Goal: Information Seeking & Learning: Learn about a topic

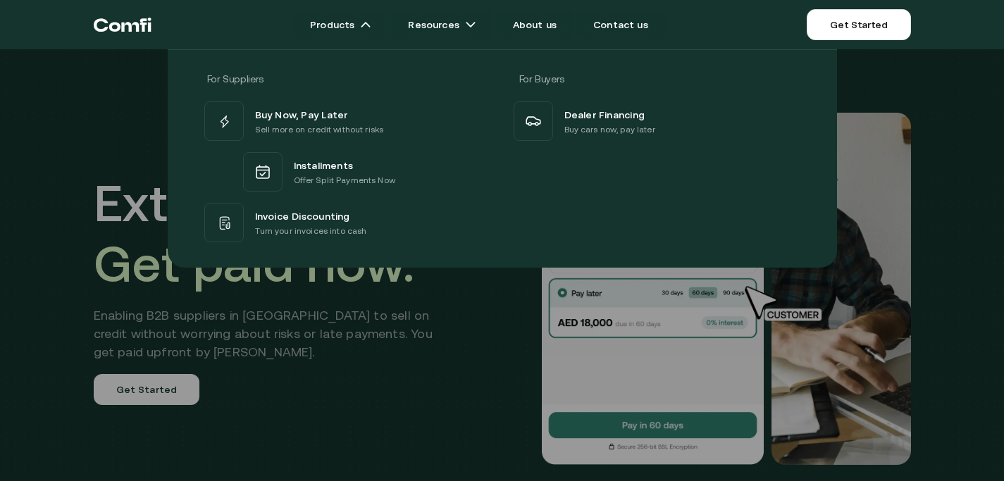
click at [0, 218] on div "For Suppliers For Buyers Buy Now, Pay Later Sell more on credit without risks I…" at bounding box center [502, 153] width 1004 height 229
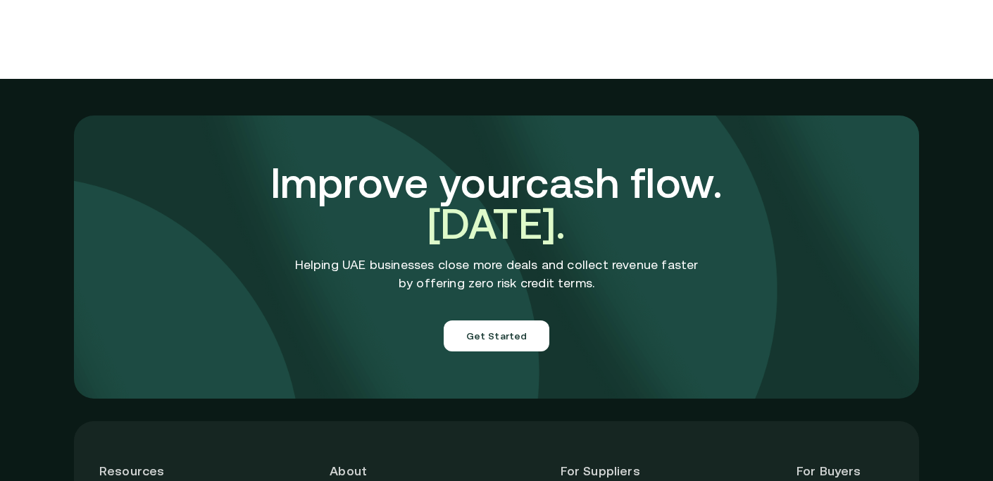
scroll to position [5055, 0]
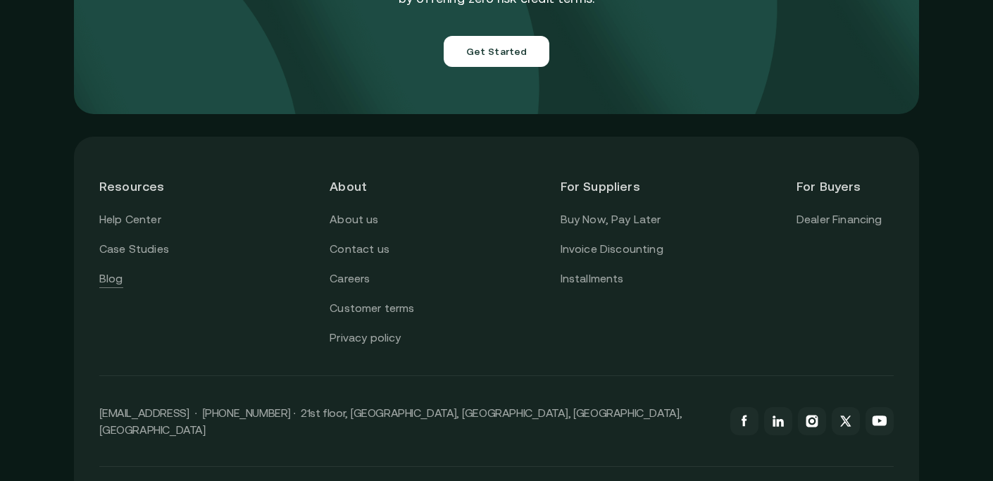
click at [109, 270] on link "Blog" at bounding box center [111, 279] width 24 height 18
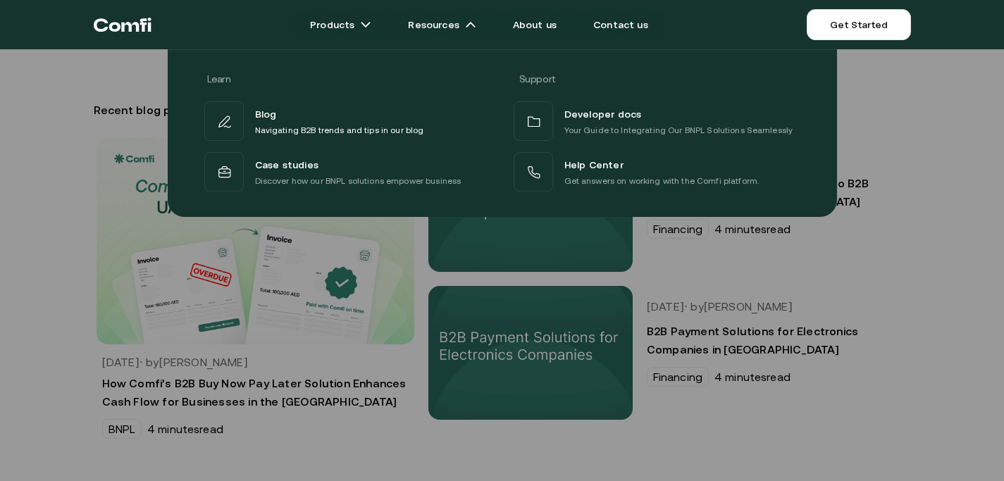
click at [11, 256] on div at bounding box center [502, 289] width 1004 height 481
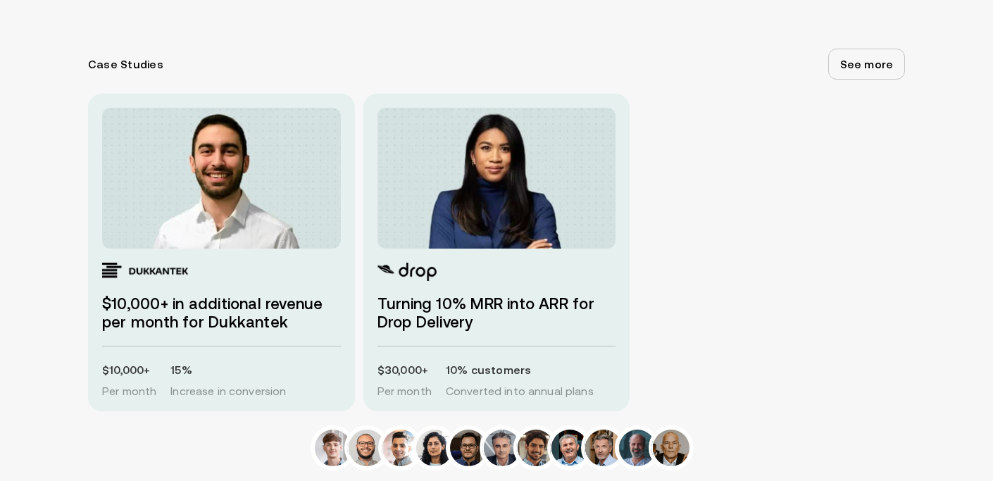
scroll to position [1959, 0]
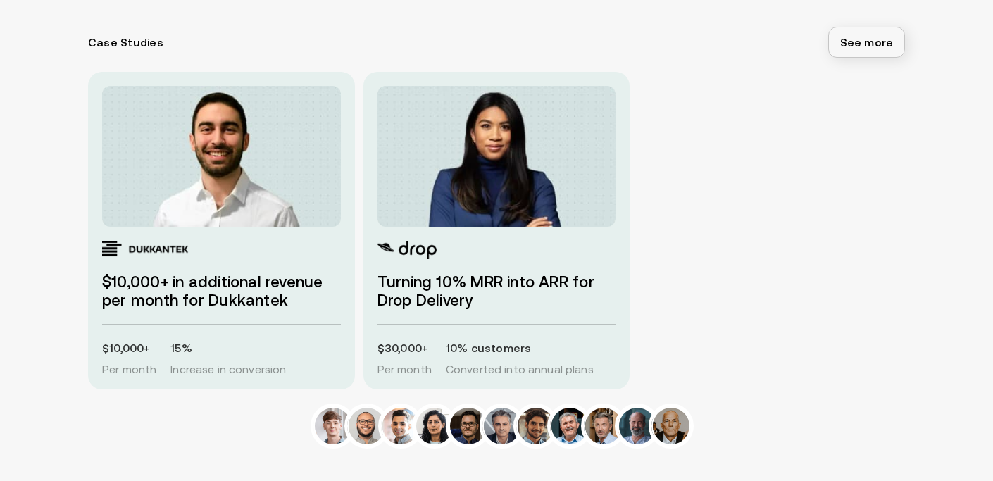
click at [874, 37] on link "See more" at bounding box center [867, 42] width 77 height 31
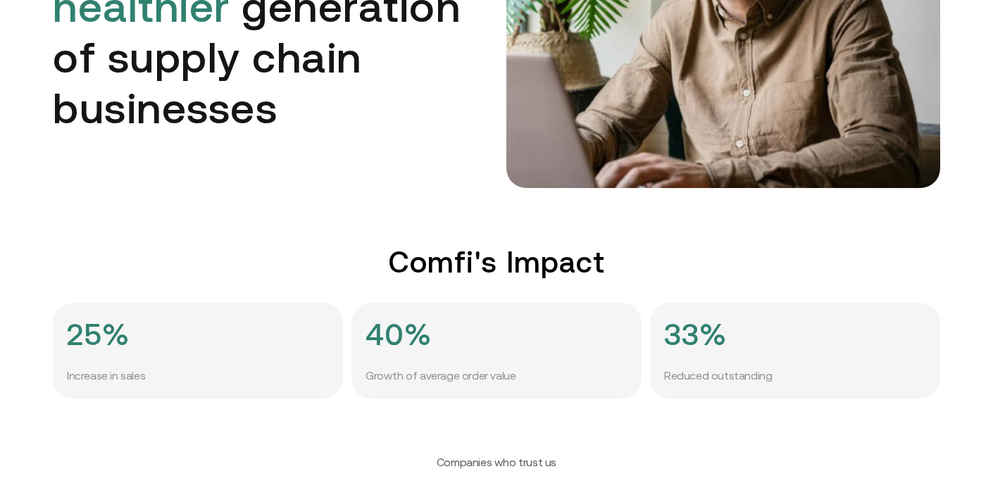
scroll to position [278, 0]
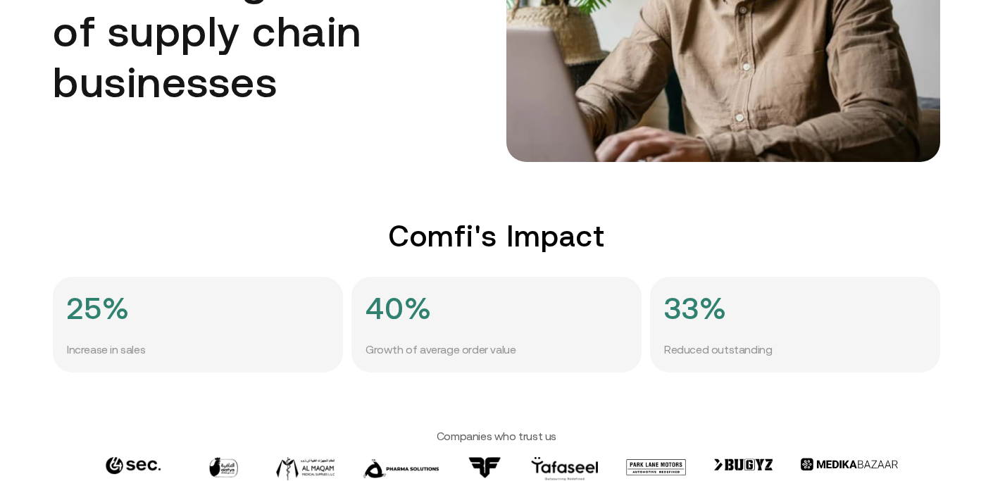
drag, startPoint x: 95, startPoint y: 311, endPoint x: 50, endPoint y: 261, distance: 67.3
click at [80, 305] on h4 "25%" at bounding box center [98, 308] width 63 height 35
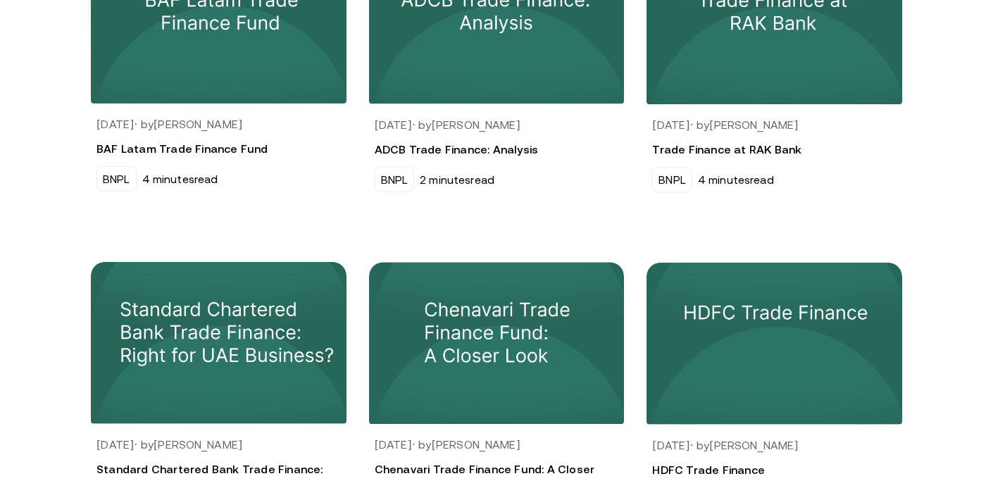
scroll to position [1346, 0]
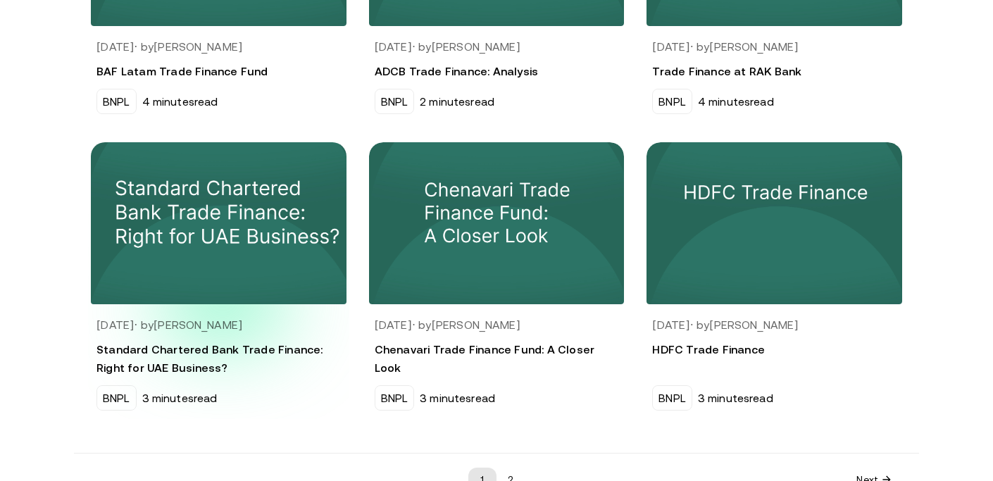
click at [232, 277] on img at bounding box center [219, 224] width 268 height 171
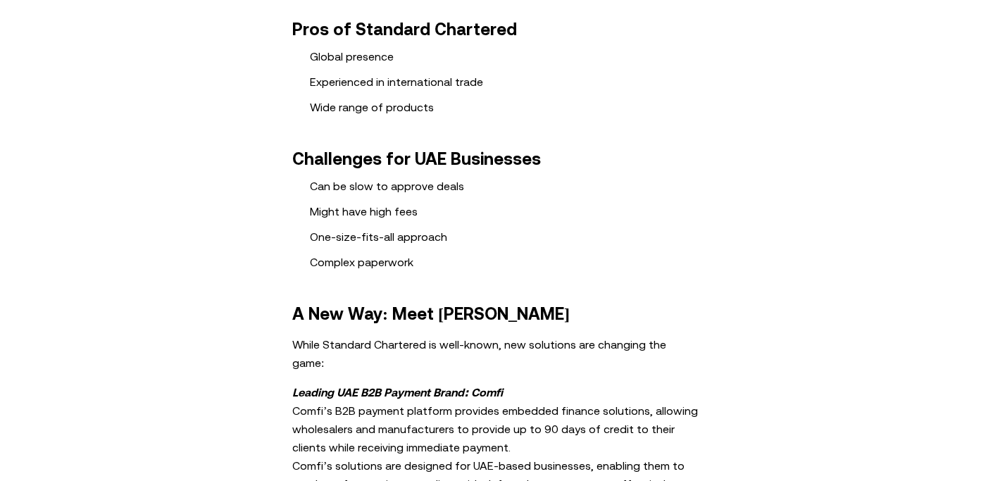
scroll to position [600, 0]
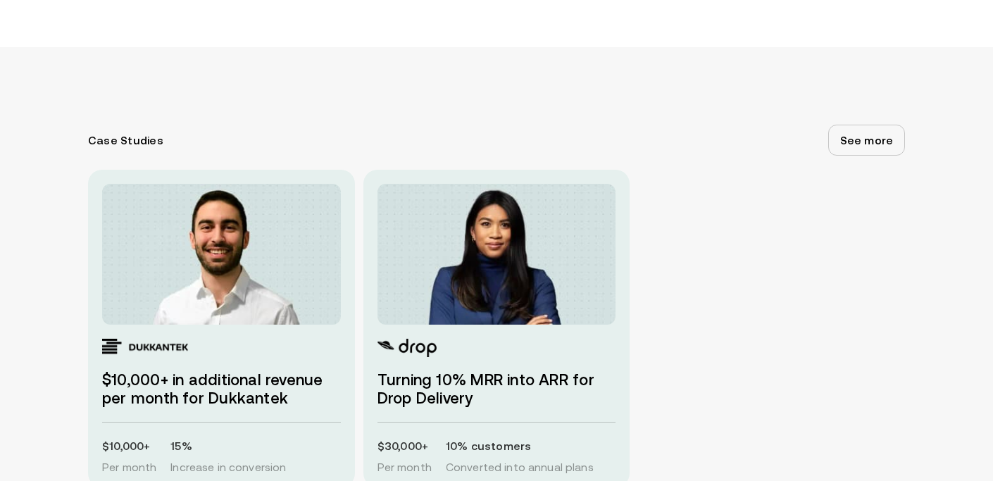
scroll to position [702, 0]
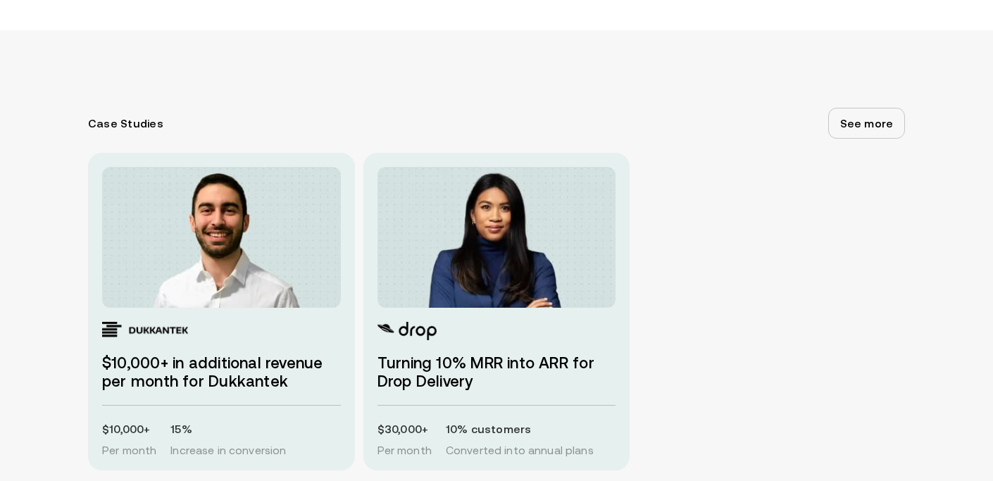
click at [197, 381] on h3 "$10,000+ in additional revenue per month for Dukkantek" at bounding box center [221, 372] width 239 height 37
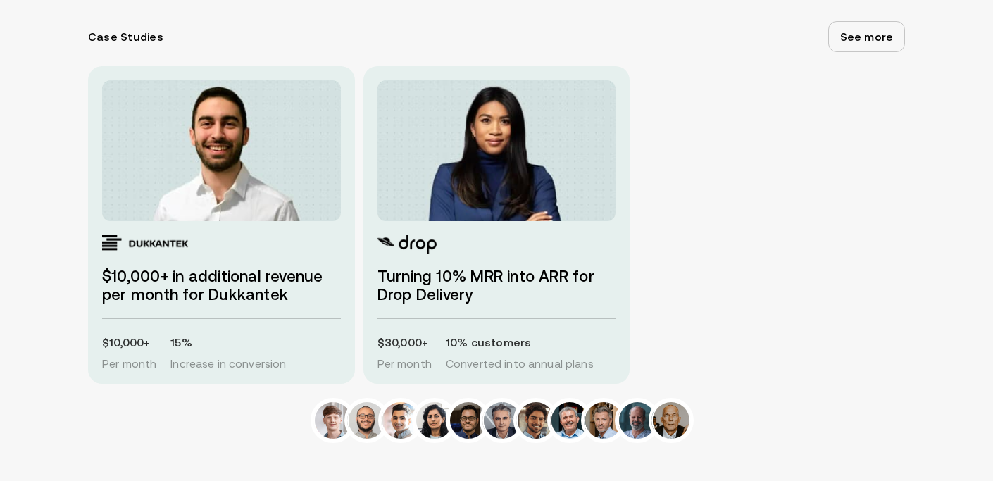
scroll to position [791, 0]
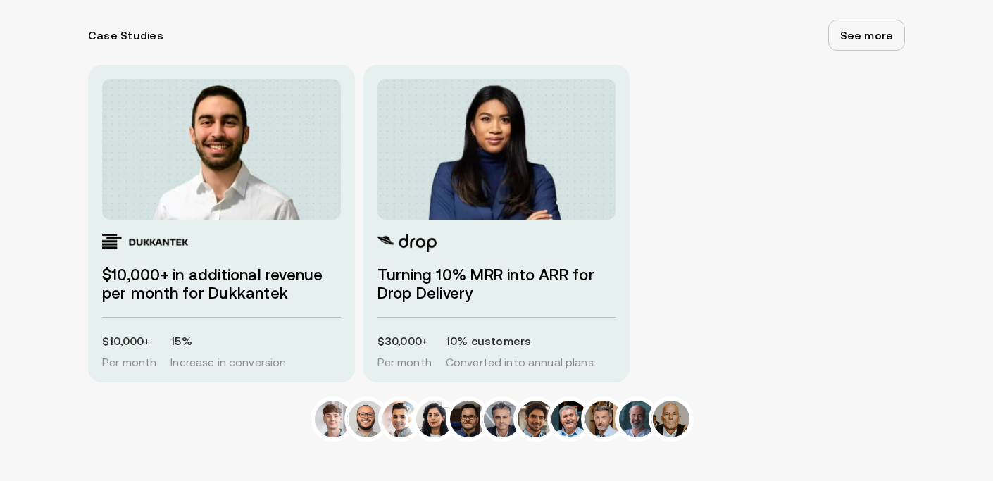
click at [271, 235] on div "$10,000+ in additional revenue per month for Dukkantek" at bounding box center [221, 268] width 239 height 69
click at [221, 155] on img at bounding box center [221, 149] width 239 height 141
click at [336, 406] on img at bounding box center [334, 420] width 42 height 42
click at [392, 414] on img at bounding box center [401, 420] width 42 height 42
click at [507, 421] on img at bounding box center [503, 420] width 42 height 42
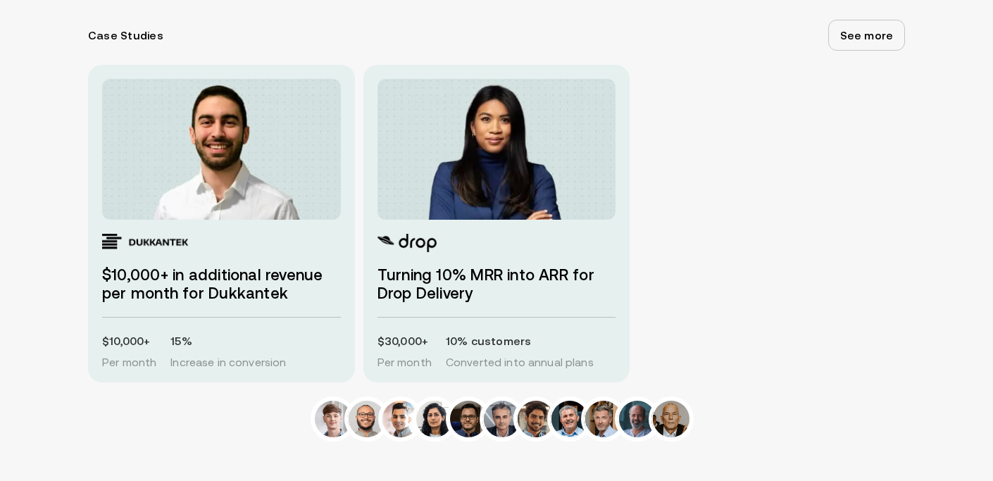
click at [729, 418] on div at bounding box center [496, 419] width 817 height 45
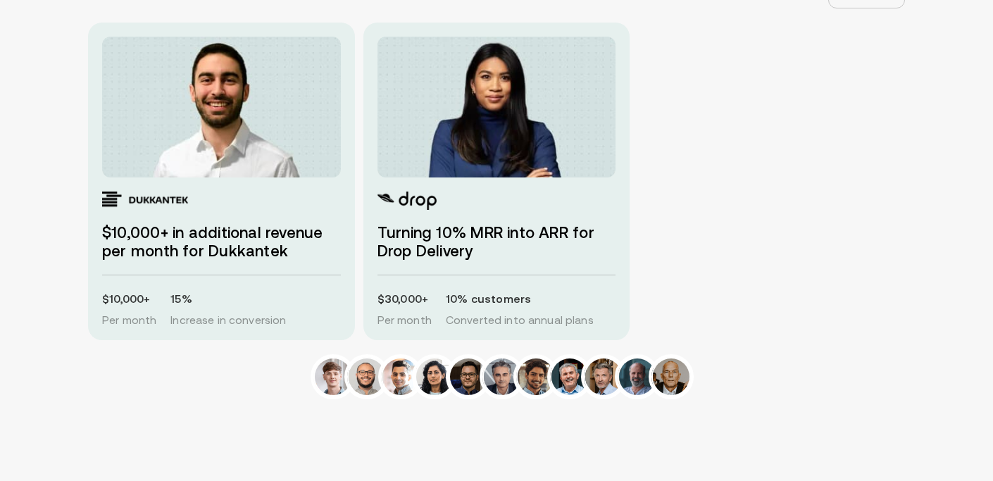
scroll to position [894, 0]
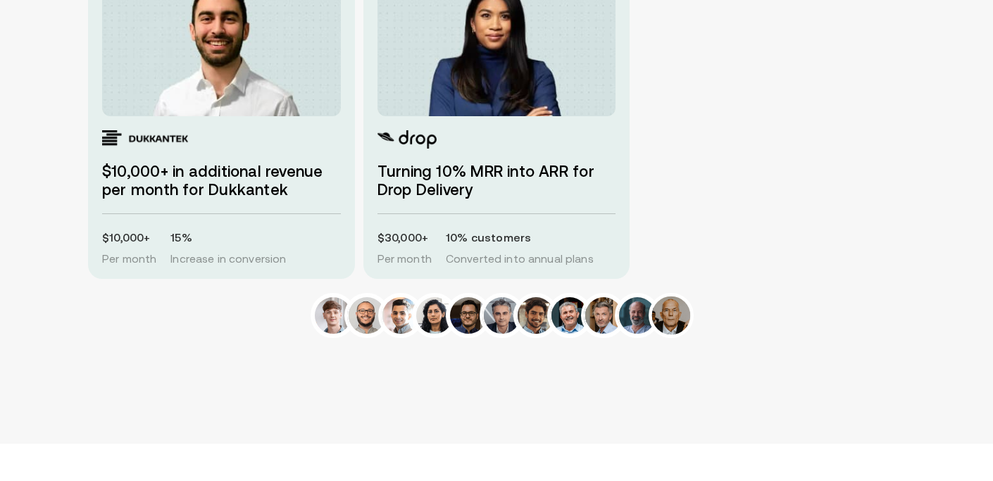
click at [671, 323] on img at bounding box center [672, 316] width 42 height 42
click at [559, 323] on img at bounding box center [571, 316] width 42 height 42
click at [619, 315] on img at bounding box center [604, 316] width 42 height 42
click at [517, 325] on img at bounding box center [503, 316] width 42 height 42
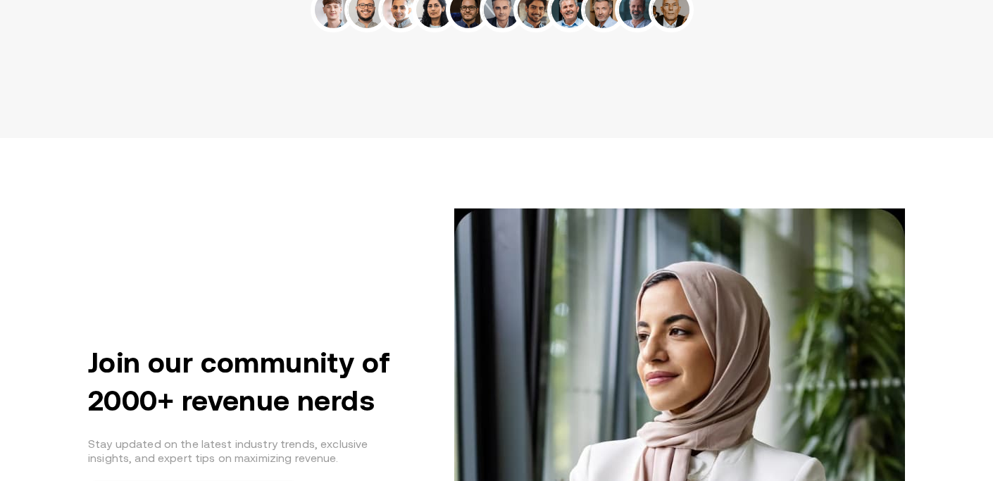
scroll to position [737, 0]
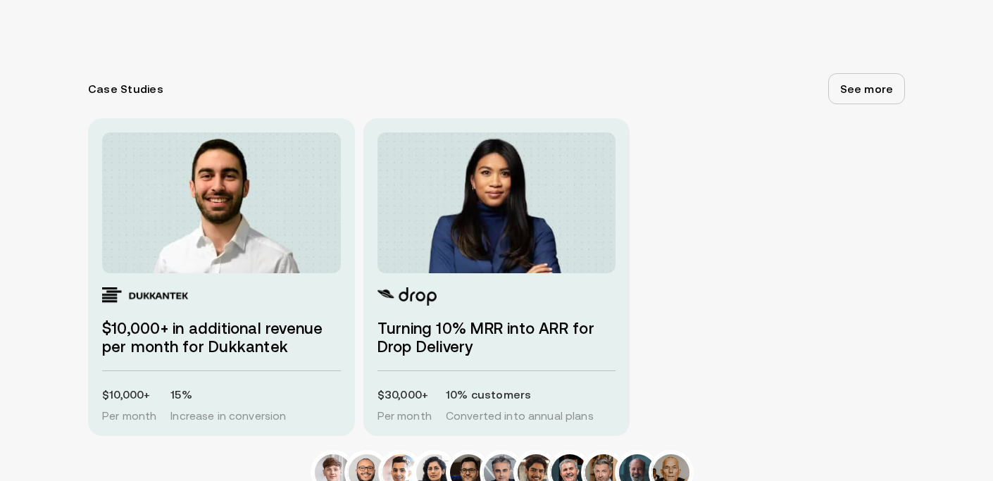
click at [282, 296] on div "$10,000+ in additional revenue per month for Dukkantek" at bounding box center [221, 321] width 239 height 69
click at [216, 188] on img at bounding box center [221, 202] width 239 height 141
click at [886, 94] on link "See more" at bounding box center [867, 88] width 77 height 31
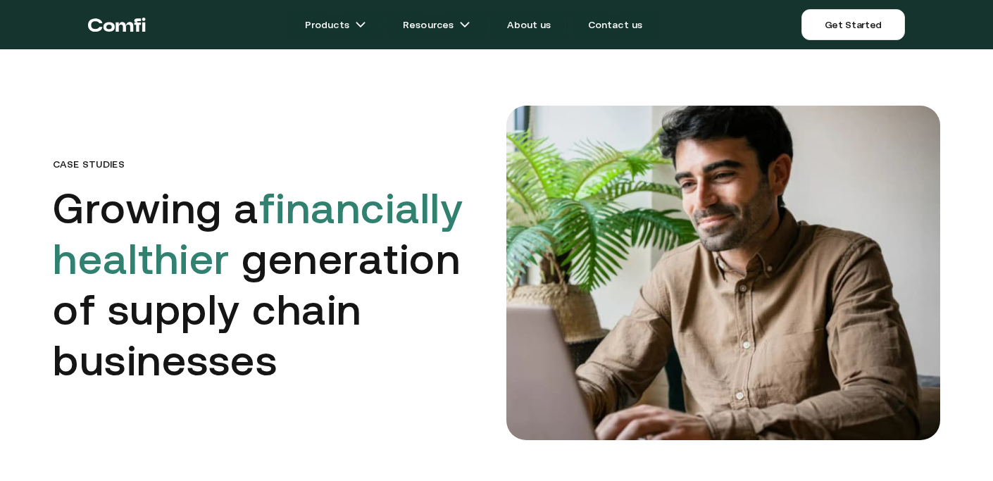
scroll to position [719, 0]
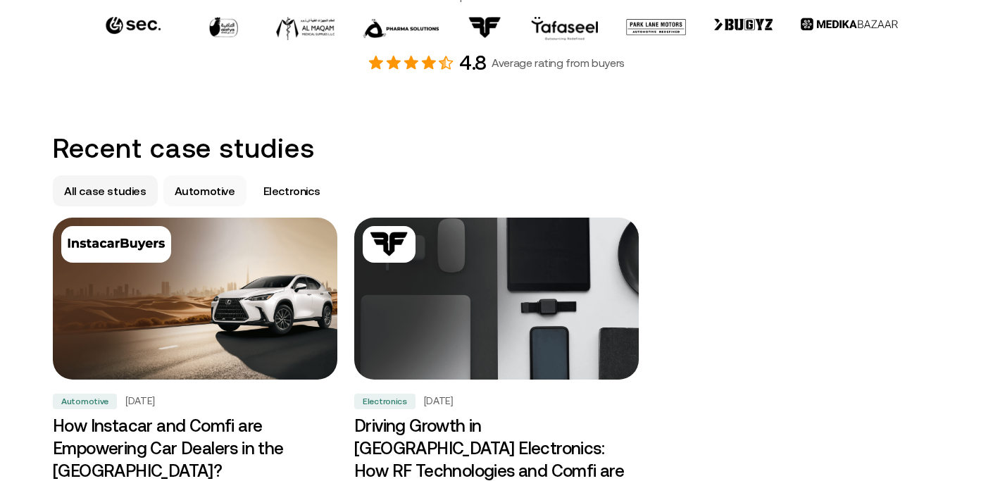
click at [199, 198] on p "Automotive" at bounding box center [205, 190] width 61 height 17
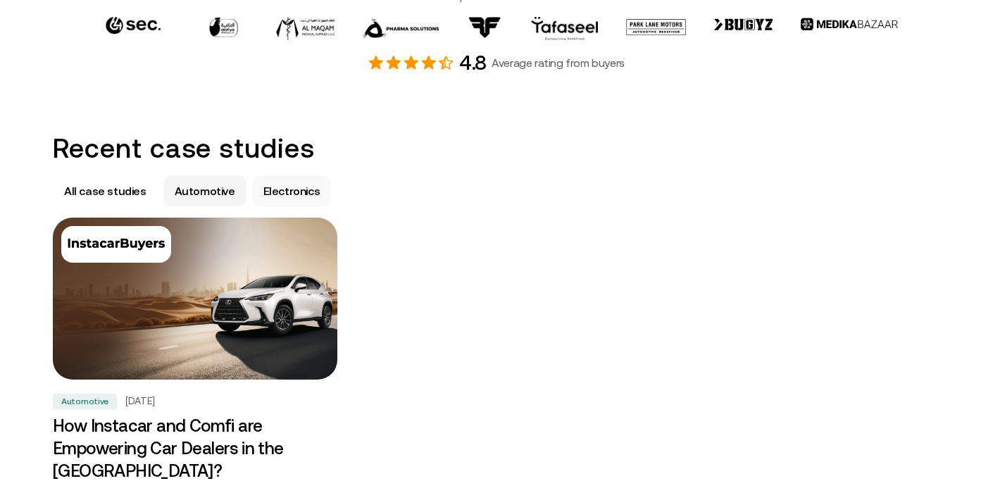
click at [284, 199] on div "Electronics" at bounding box center [292, 190] width 80 height 31
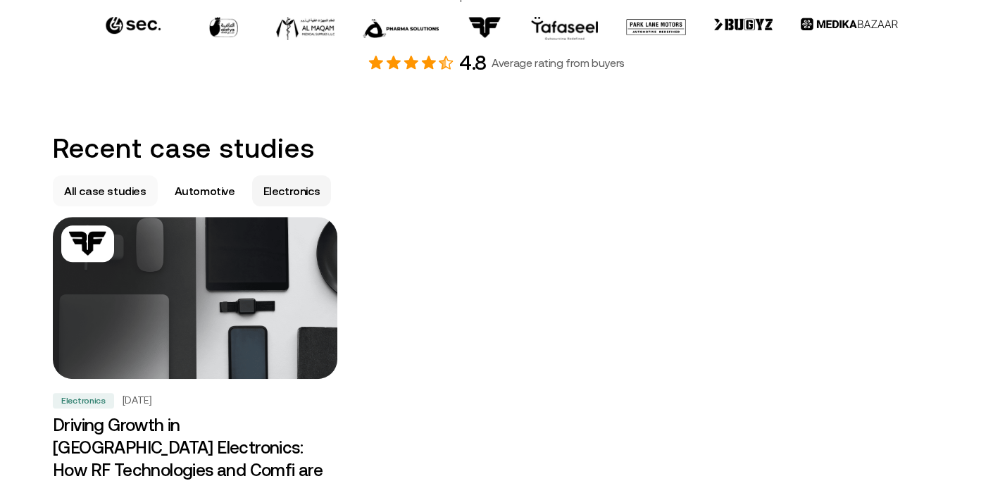
click at [118, 194] on p "All case studies" at bounding box center [105, 190] width 82 height 17
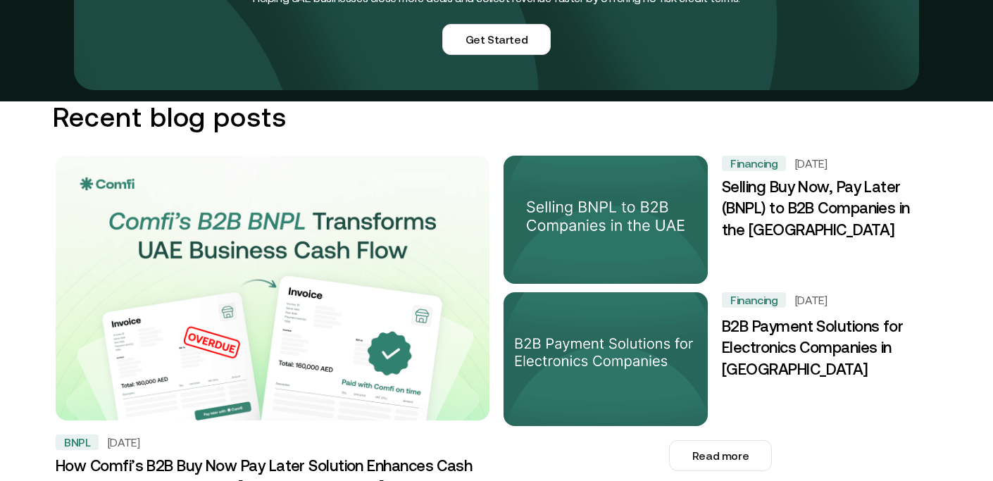
scroll to position [1890, 0]
